Goal: Task Accomplishment & Management: Use online tool/utility

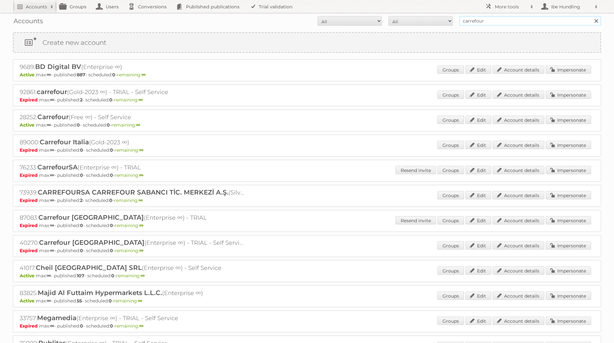
drag, startPoint x: 508, startPoint y: 22, endPoint x: 387, endPoint y: 24, distance: 121.3
click at [387, 24] on form "All Active Expired Pending All Paid Trials Self service carrefour Search" at bounding box center [307, 21] width 589 height 10
type input "billa"
click at [592, 16] on input "Search" at bounding box center [597, 21] width 10 height 10
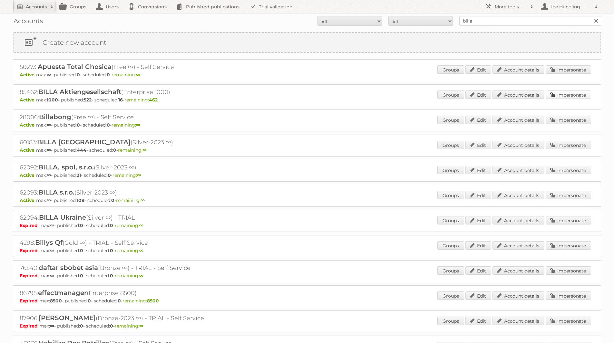
click at [575, 94] on link "Impersonate" at bounding box center [568, 95] width 45 height 8
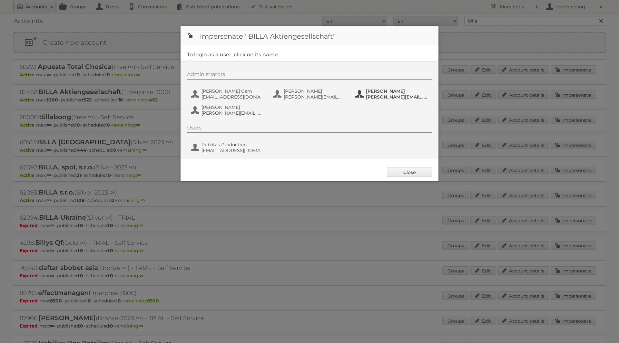
click at [409, 93] on span "Nicole Ballance" at bounding box center [397, 91] width 63 height 6
